Goal: Transaction & Acquisition: Purchase product/service

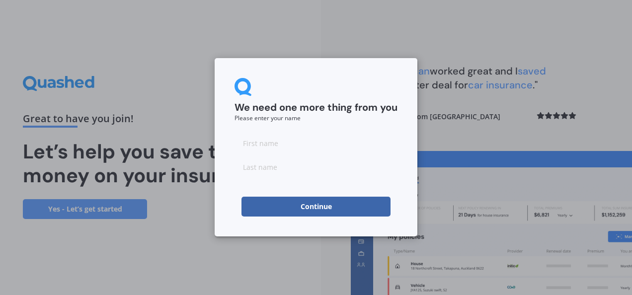
click at [287, 148] on input at bounding box center [316, 143] width 163 height 20
type input "Bea"
type input "Nan"
click at [294, 204] on button "Continue" at bounding box center [316, 207] width 149 height 20
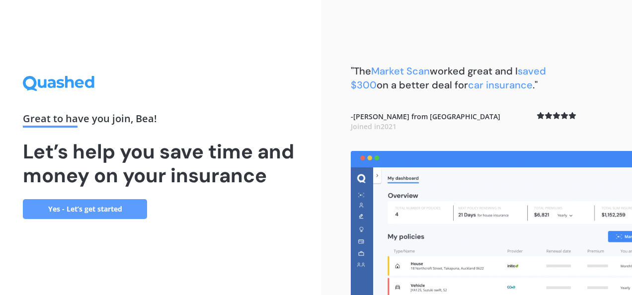
click at [120, 210] on link "Yes - Let’s get started" at bounding box center [85, 209] width 124 height 20
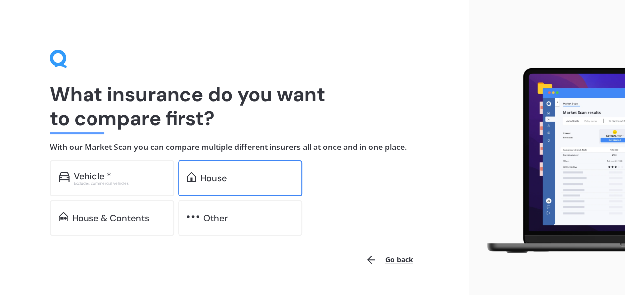
click at [205, 184] on div "House" at bounding box center [240, 179] width 124 height 36
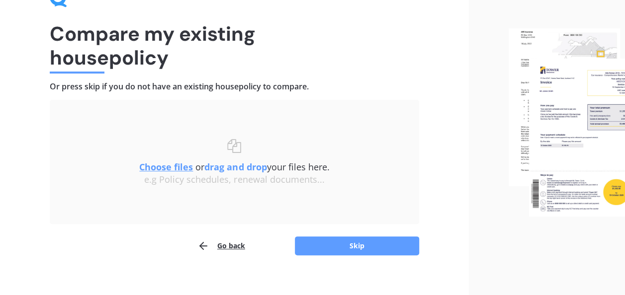
scroll to position [65, 0]
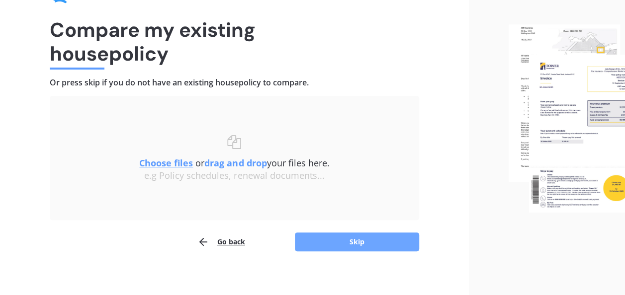
click at [323, 241] on button "Skip" at bounding box center [357, 242] width 124 height 19
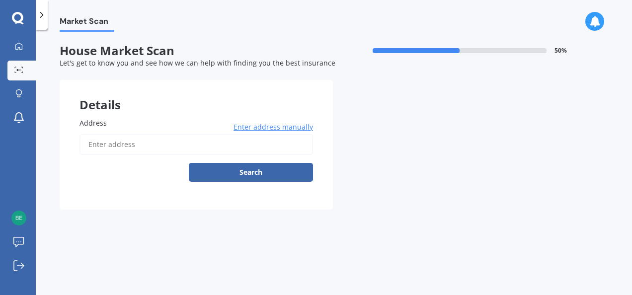
click at [223, 140] on input "Address" at bounding box center [197, 144] width 234 height 21
type input "[STREET_ADDRESS][PERSON_NAME]"
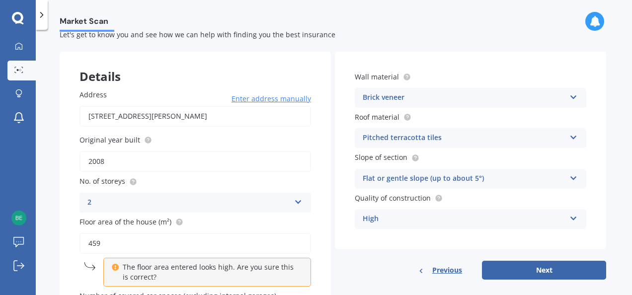
scroll to position [29, 0]
click at [556, 94] on div "Brick veneer" at bounding box center [464, 97] width 203 height 12
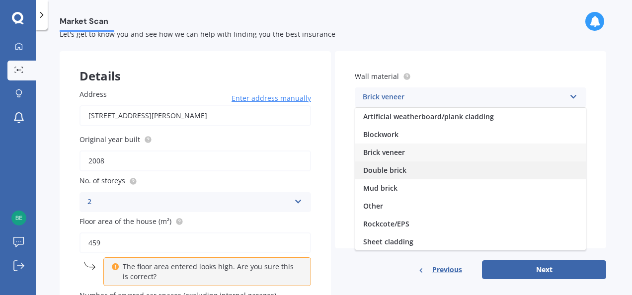
click at [435, 173] on div "Double brick" at bounding box center [470, 171] width 231 height 18
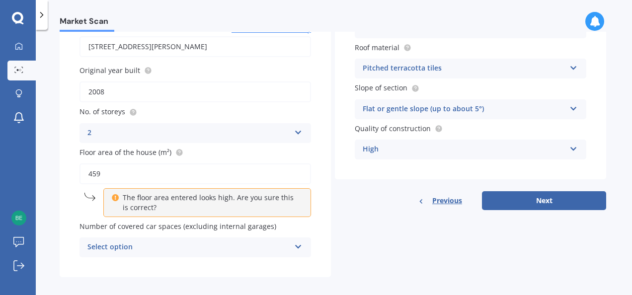
scroll to position [106, 0]
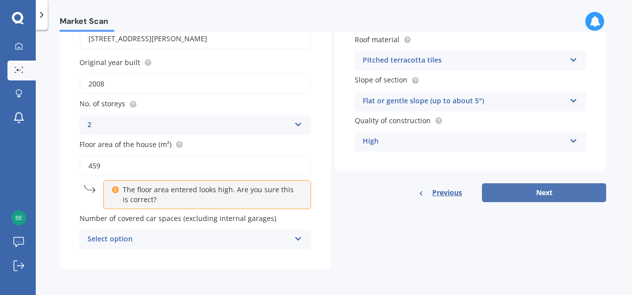
click at [511, 192] on button "Next" at bounding box center [544, 192] width 124 height 19
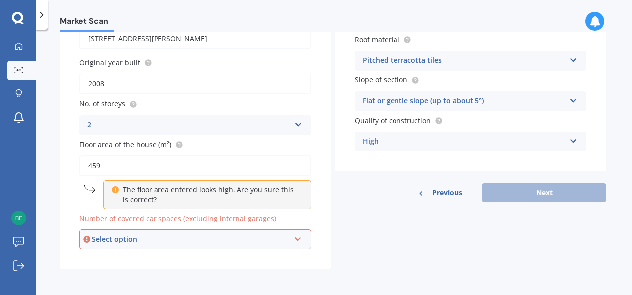
click at [271, 241] on div "Select option" at bounding box center [191, 239] width 198 height 11
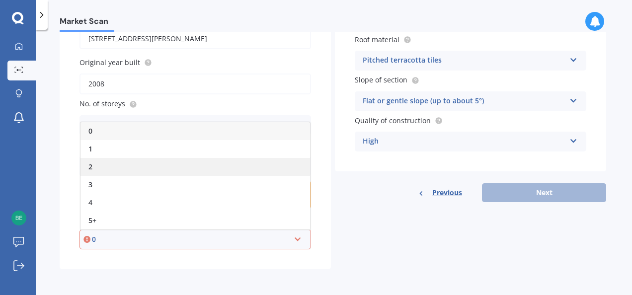
click at [122, 163] on div "2" at bounding box center [196, 167] width 230 height 18
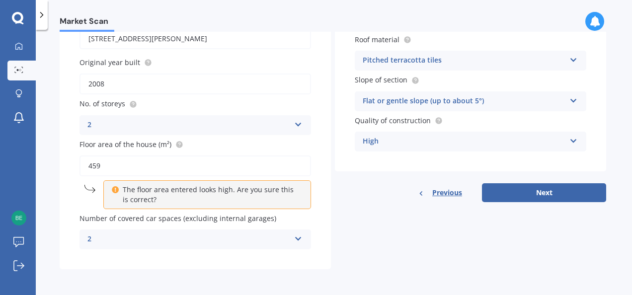
click at [268, 242] on div "2" at bounding box center [188, 240] width 203 height 12
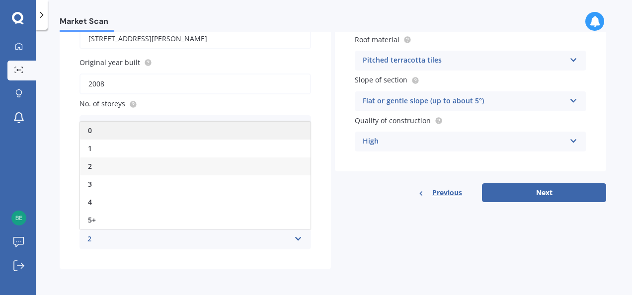
click at [143, 131] on div "0" at bounding box center [195, 131] width 231 height 18
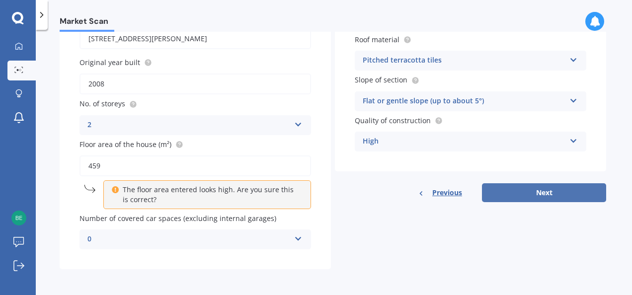
click at [496, 194] on button "Next" at bounding box center [544, 192] width 124 height 19
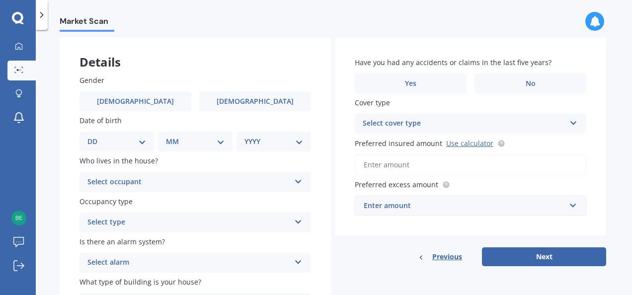
scroll to position [0, 0]
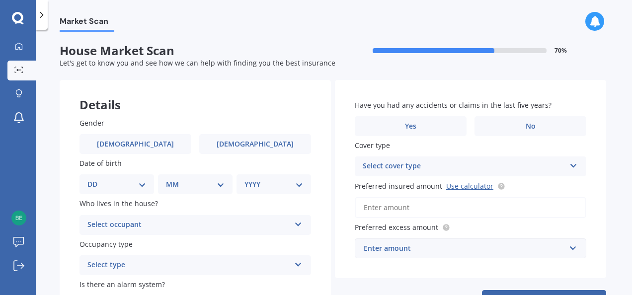
click at [194, 227] on div "Select occupant" at bounding box center [188, 225] width 203 height 12
click at [152, 241] on div "Owner" at bounding box center [195, 245] width 231 height 18
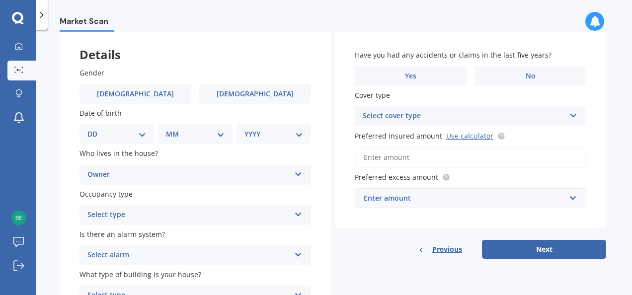
scroll to position [51, 0]
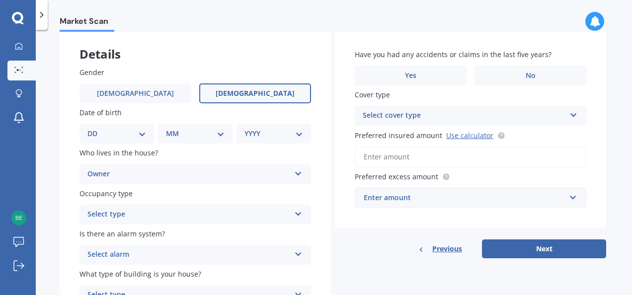
click at [248, 96] on span "[DEMOGRAPHIC_DATA]" at bounding box center [255, 93] width 79 height 8
click at [0, 0] on input "[DEMOGRAPHIC_DATA]" at bounding box center [0, 0] width 0 height 0
click at [140, 130] on select "DD 01 02 03 04 05 06 07 08 09 10 11 12 13 14 15 16 17 18 19 20 21 22 23 24 25 2…" at bounding box center [116, 133] width 59 height 11
select select "11"
click at [95, 128] on select "DD 01 02 03 04 05 06 07 08 09 10 11 12 13 14 15 16 17 18 19 20 21 22 23 24 25 2…" at bounding box center [116, 133] width 59 height 11
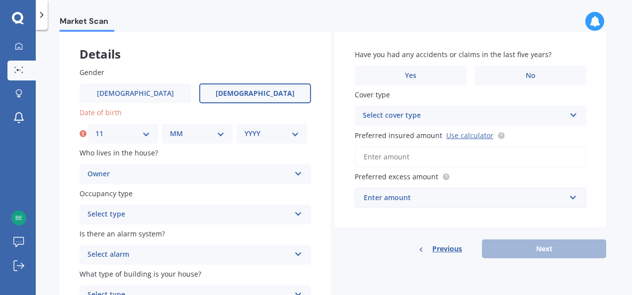
click at [182, 133] on select "MM 01 02 03 04 05 06 07 08 09 10 11 12" at bounding box center [197, 133] width 55 height 11
select select "01"
click at [170, 128] on select "MM 01 02 03 04 05 06 07 08 09 10 11 12" at bounding box center [197, 133] width 55 height 11
click at [265, 130] on select "YYYY 2009 2008 2007 2006 2005 2004 2003 2002 2001 2000 1999 1998 1997 1996 1995…" at bounding box center [272, 133] width 55 height 11
select select "1961"
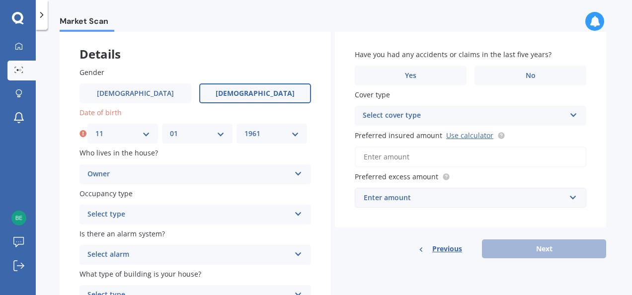
click at [245, 128] on select "YYYY 2009 2008 2007 2006 2005 2004 2003 2002 2001 2000 1999 1998 1997 1996 1995…" at bounding box center [272, 133] width 55 height 11
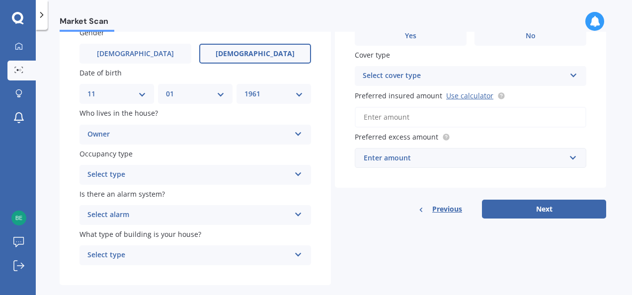
scroll to position [107, 0]
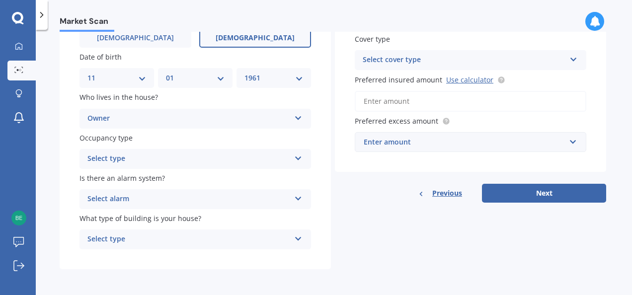
click at [213, 159] on div "Select type" at bounding box center [188, 159] width 203 height 12
click at [194, 183] on div "Permanent" at bounding box center [195, 178] width 231 height 18
click at [192, 201] on div "Select alarm" at bounding box center [188, 199] width 203 height 12
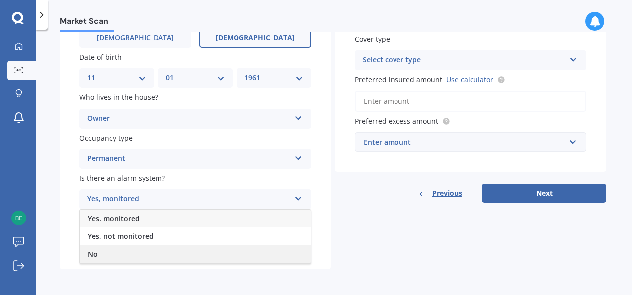
click at [152, 254] on div "No" at bounding box center [195, 255] width 231 height 18
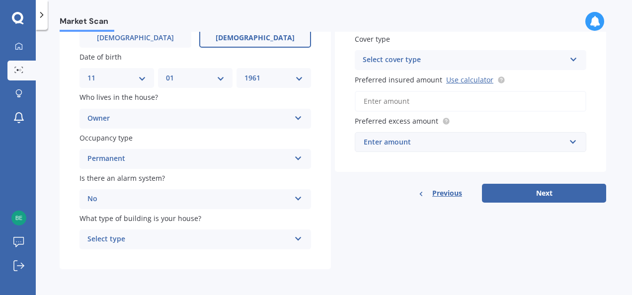
click at [170, 235] on div "Select type" at bounding box center [188, 240] width 203 height 12
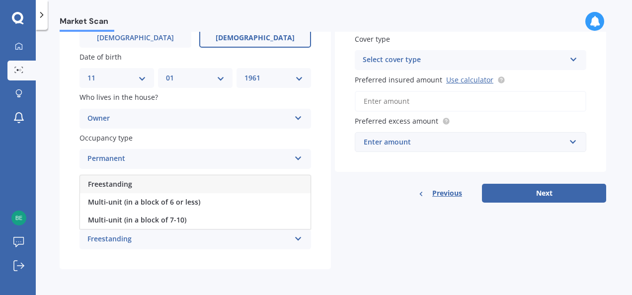
click at [188, 188] on div "Freestanding" at bounding box center [195, 184] width 231 height 18
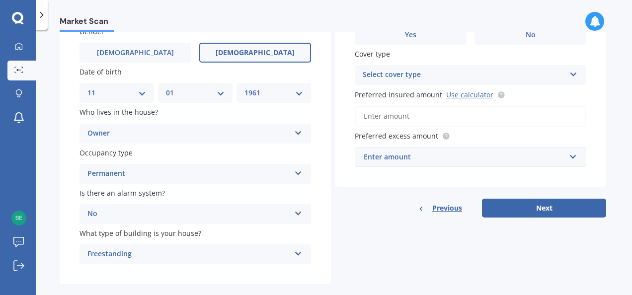
scroll to position [0, 0]
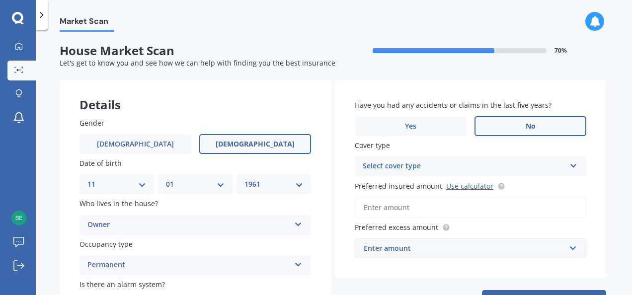
click at [494, 127] on label "No" at bounding box center [531, 126] width 112 height 20
click at [0, 0] on input "No" at bounding box center [0, 0] width 0 height 0
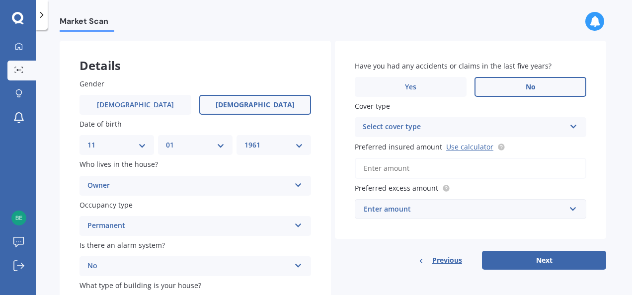
scroll to position [40, 0]
click at [537, 133] on div "Select cover type" at bounding box center [464, 127] width 203 height 12
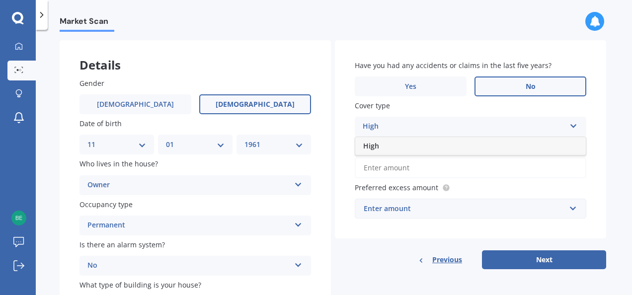
click at [530, 133] on div "High" at bounding box center [464, 127] width 203 height 12
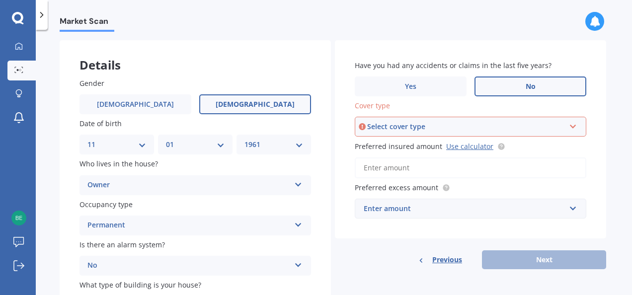
click at [530, 133] on div "Select cover type High" at bounding box center [471, 127] width 232 height 20
click at [502, 152] on div "High" at bounding box center [471, 146] width 230 height 18
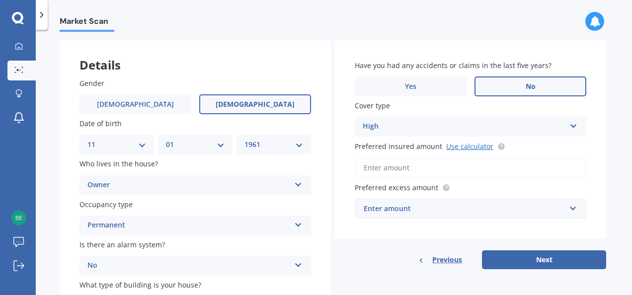
click at [463, 145] on link "Use calculator" at bounding box center [469, 146] width 47 height 9
click at [429, 167] on input "Preferred insured amount Use calculator" at bounding box center [471, 168] width 232 height 21
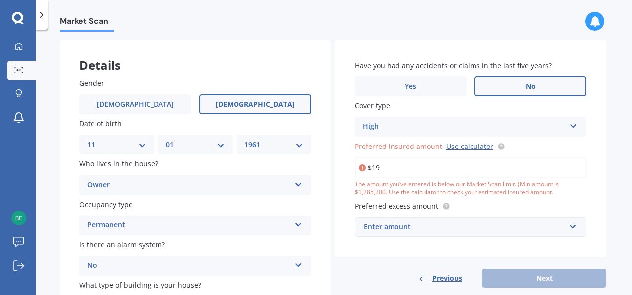
type input "$1"
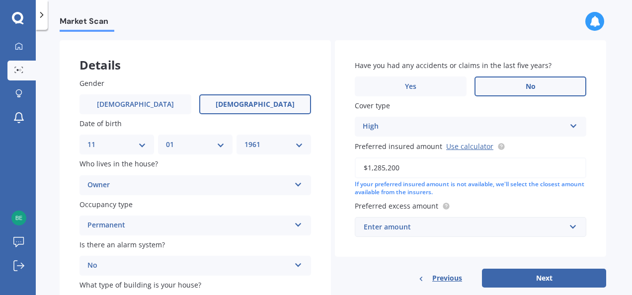
type input "$1,285,200"
click at [483, 231] on div "Enter amount" at bounding box center [465, 227] width 202 height 11
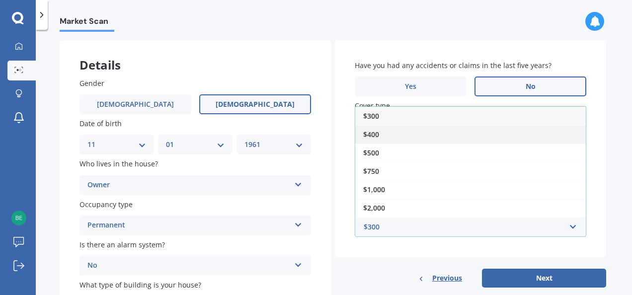
click at [388, 137] on div "$400" at bounding box center [470, 134] width 231 height 18
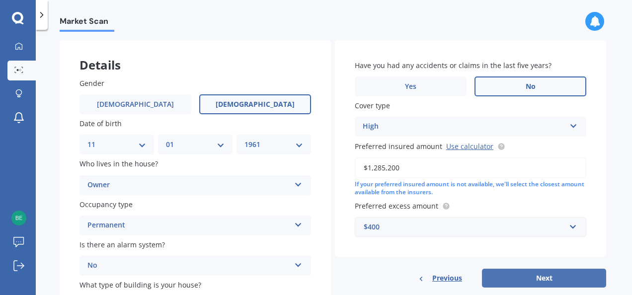
click at [529, 277] on button "Next" at bounding box center [544, 278] width 124 height 19
select select "11"
select select "01"
select select "1961"
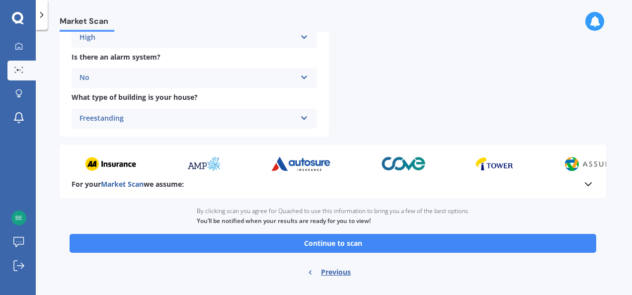
scroll to position [403, 0]
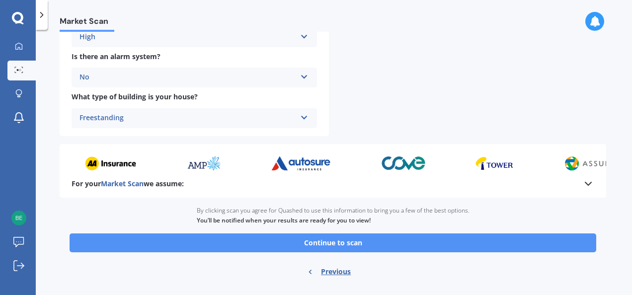
click at [432, 248] on button "Continue to scan" at bounding box center [333, 243] width 527 height 19
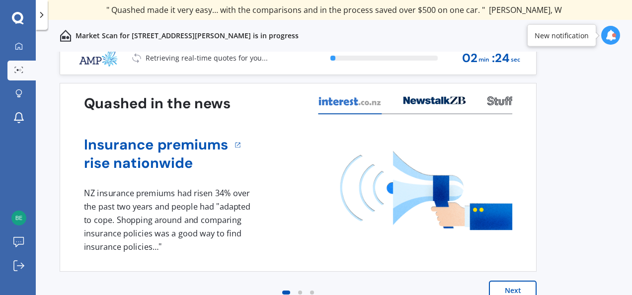
scroll to position [11, 0]
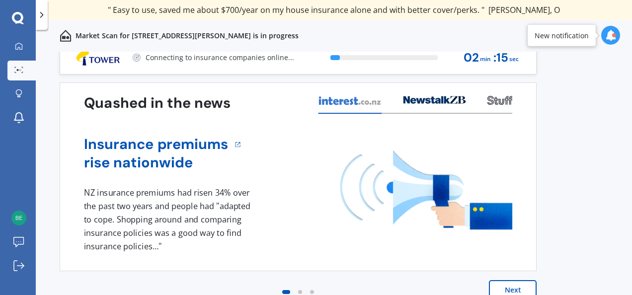
click at [520, 287] on button "Next" at bounding box center [513, 290] width 48 height 20
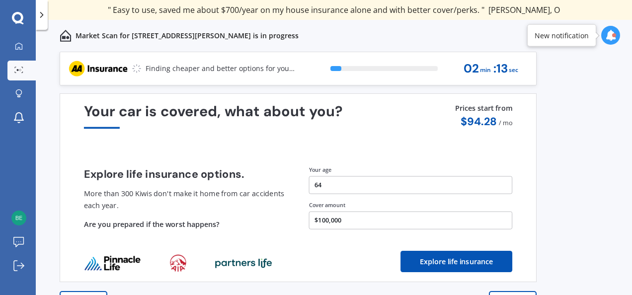
scroll to position [26, 0]
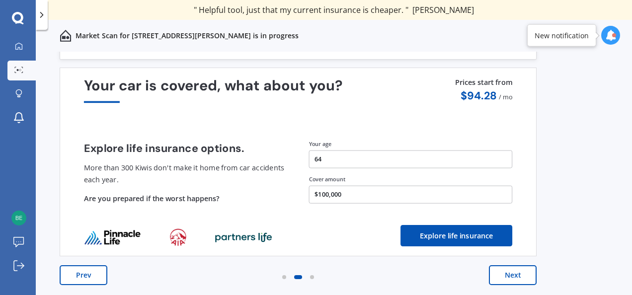
click at [513, 274] on button "Next" at bounding box center [513, 275] width 48 height 20
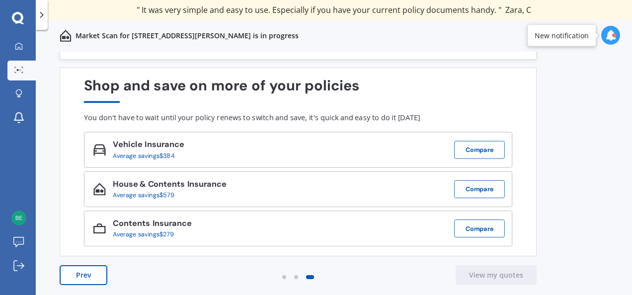
scroll to position [0, 0]
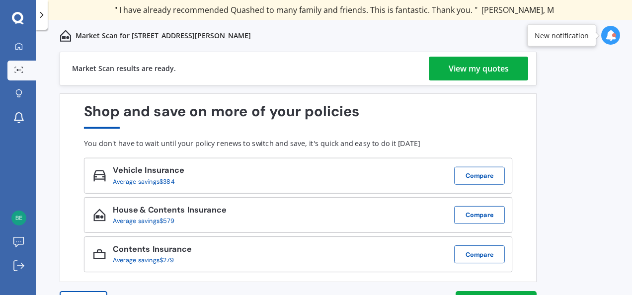
click at [465, 65] on div "View my quotes" at bounding box center [479, 69] width 60 height 24
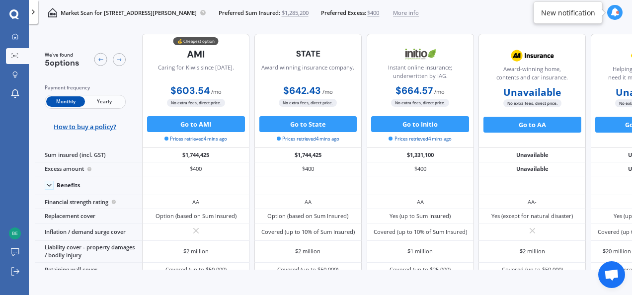
click at [109, 101] on span "Yearly" at bounding box center [104, 101] width 39 height 10
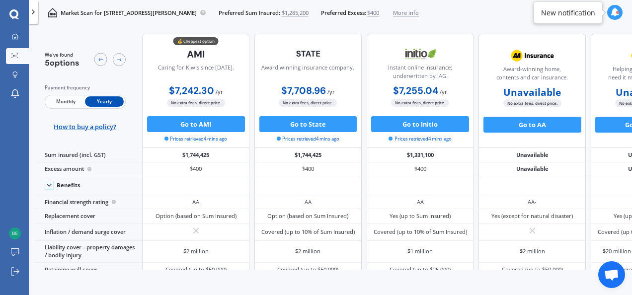
drag, startPoint x: 246, startPoint y: 269, endPoint x: 239, endPoint y: 269, distance: 7.0
click at [239, 269] on div "We've found 5 options Payment frequency Monthly Yearly How to buy a policy? 💰 C…" at bounding box center [333, 148] width 597 height 243
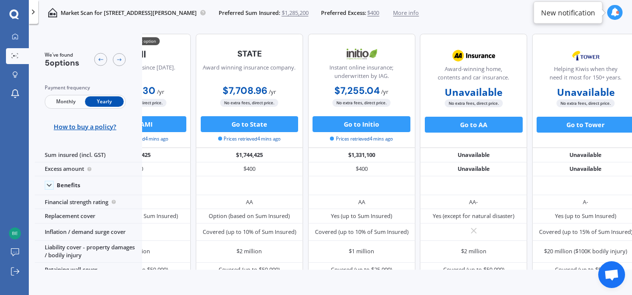
scroll to position [0, 87]
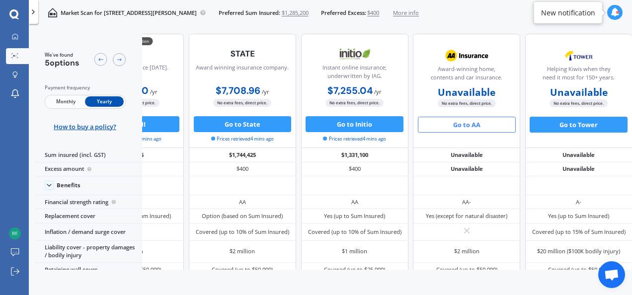
drag, startPoint x: 474, startPoint y: 121, endPoint x: 497, endPoint y: 127, distance: 24.1
click at [497, 127] on button "Go to AA" at bounding box center [467, 125] width 98 height 16
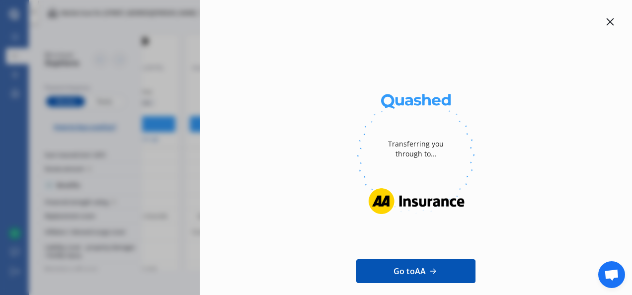
click at [606, 23] on icon at bounding box center [610, 22] width 8 height 8
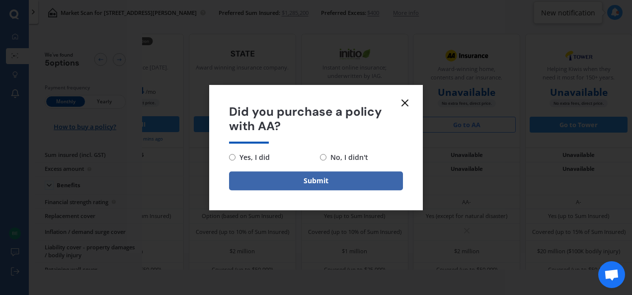
click at [326, 155] on input "No, I didn't" at bounding box center [323, 157] width 6 height 6
radio input "true"
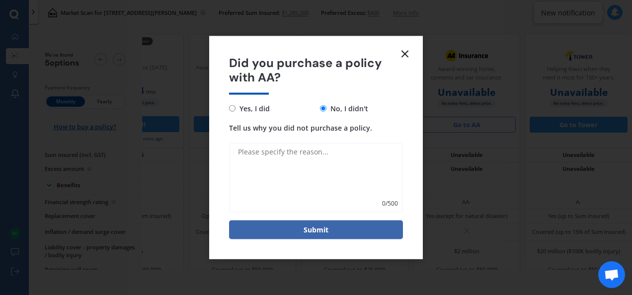
click at [408, 53] on icon at bounding box center [405, 54] width 12 height 12
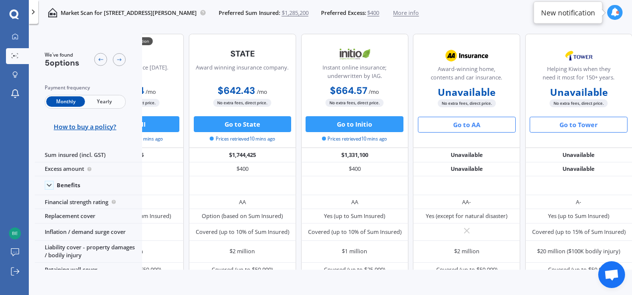
click at [590, 124] on button "Go to Tower" at bounding box center [579, 125] width 98 height 16
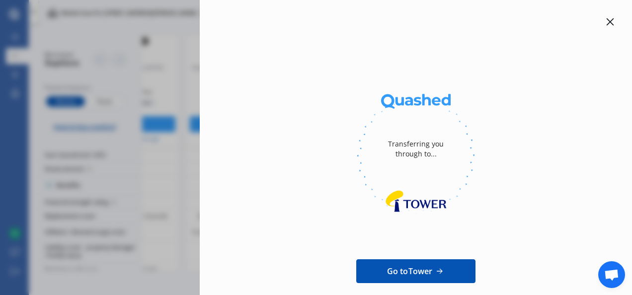
click at [417, 265] on span "Go to Tower" at bounding box center [410, 271] width 46 height 12
click at [607, 23] on icon at bounding box center [610, 21] width 7 height 7
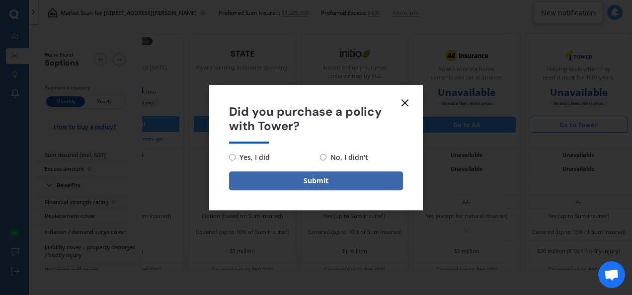
click at [335, 160] on span "No, I didn't" at bounding box center [348, 158] width 42 height 12
click at [327, 160] on input "No, I didn't" at bounding box center [323, 157] width 6 height 6
radio input "true"
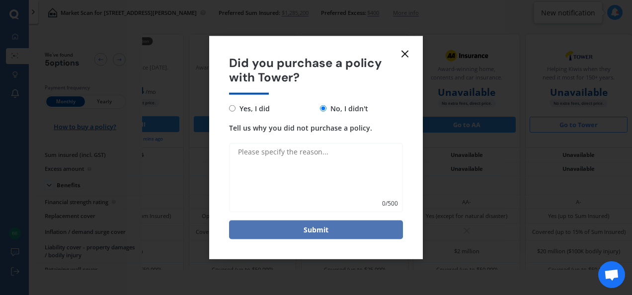
click at [323, 225] on button "Submit" at bounding box center [316, 229] width 174 height 19
type textarea "n"
click at [323, 225] on button "Submit" at bounding box center [316, 229] width 174 height 19
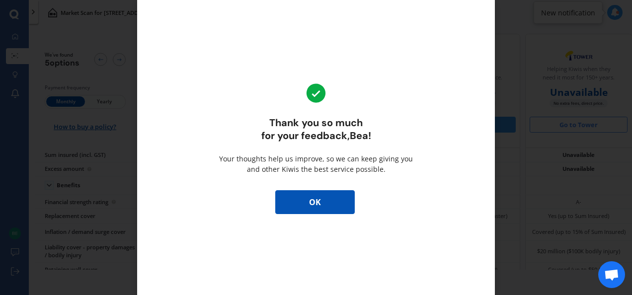
click at [320, 203] on button "OK" at bounding box center [315, 202] width 80 height 24
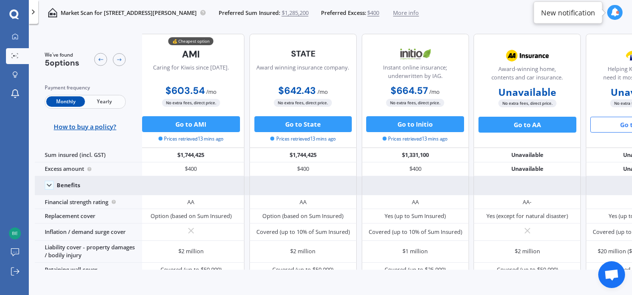
scroll to position [0, 0]
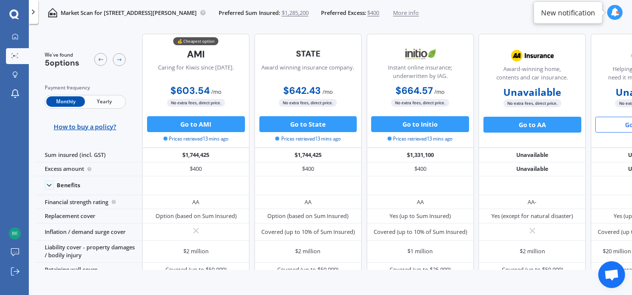
click at [103, 103] on span "Yearly" at bounding box center [104, 101] width 39 height 10
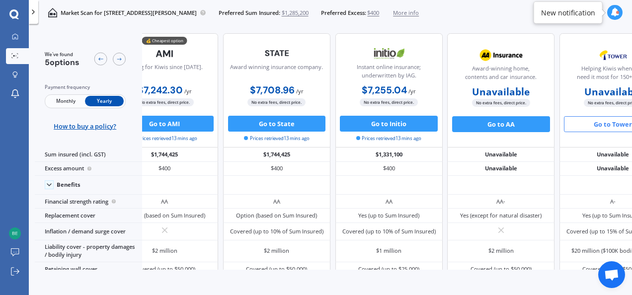
scroll to position [0, 39]
